Goal: Navigation & Orientation: Go to known website

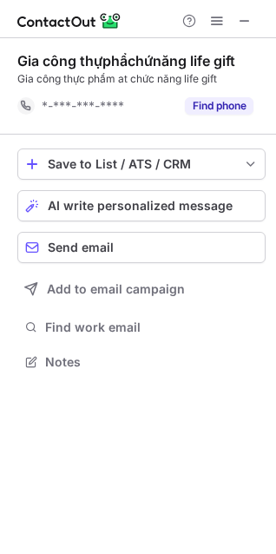
scroll to position [350, 276]
